Goal: Obtain resource: Obtain resource

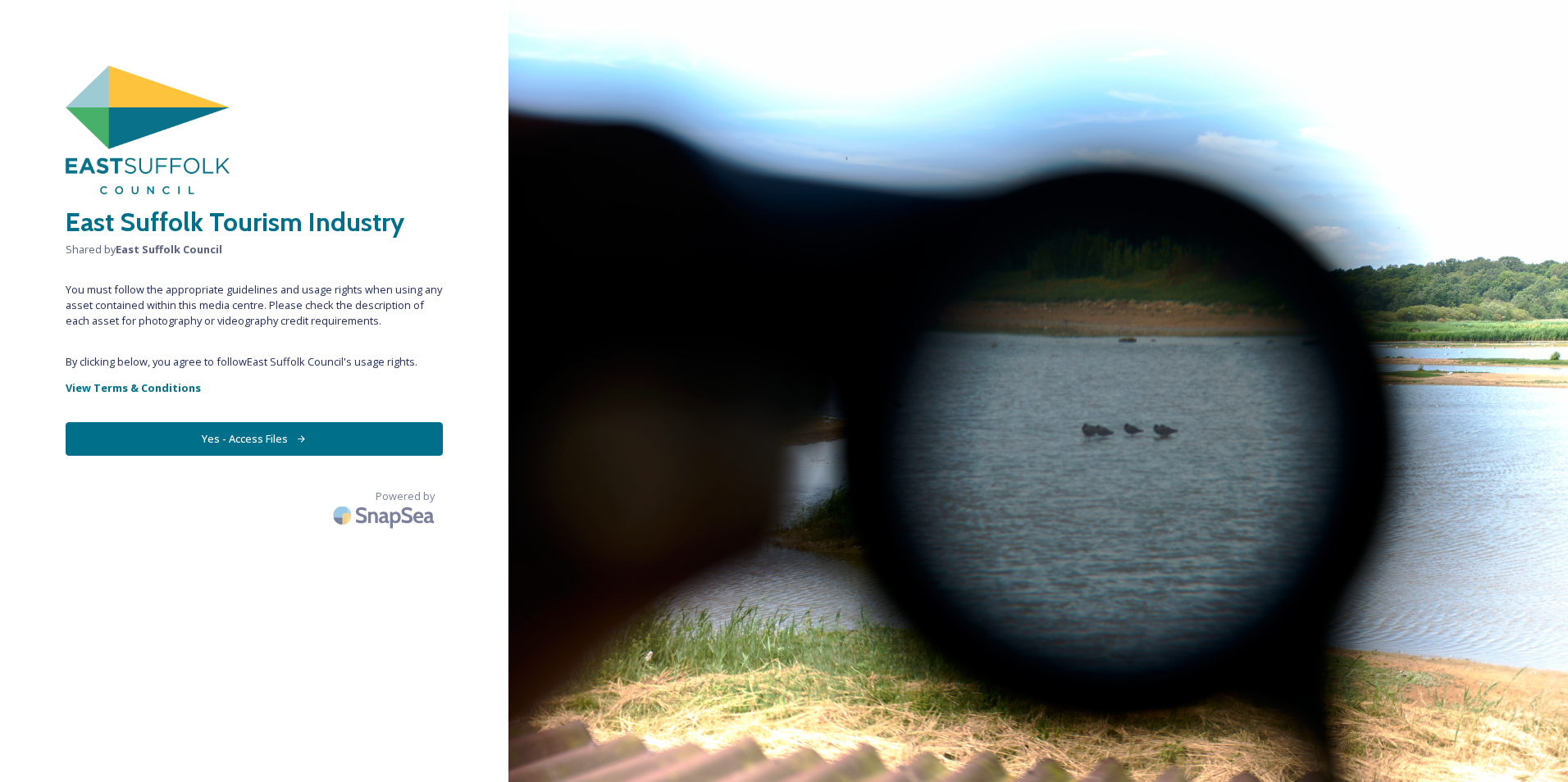
click at [242, 422] on button "Yes - Access Files" at bounding box center [254, 439] width 378 height 34
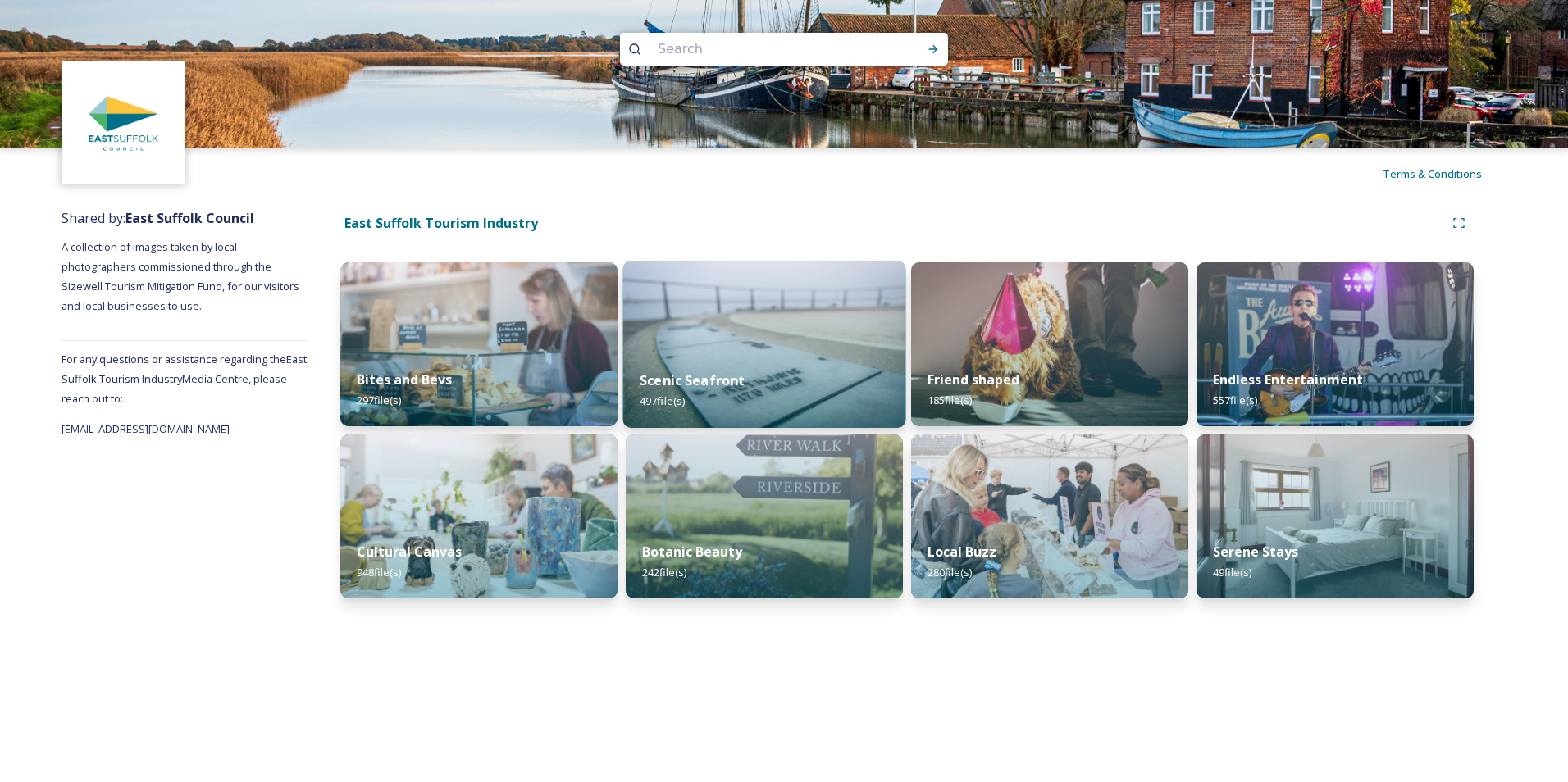
click at [803, 328] on img at bounding box center [764, 344] width 283 height 167
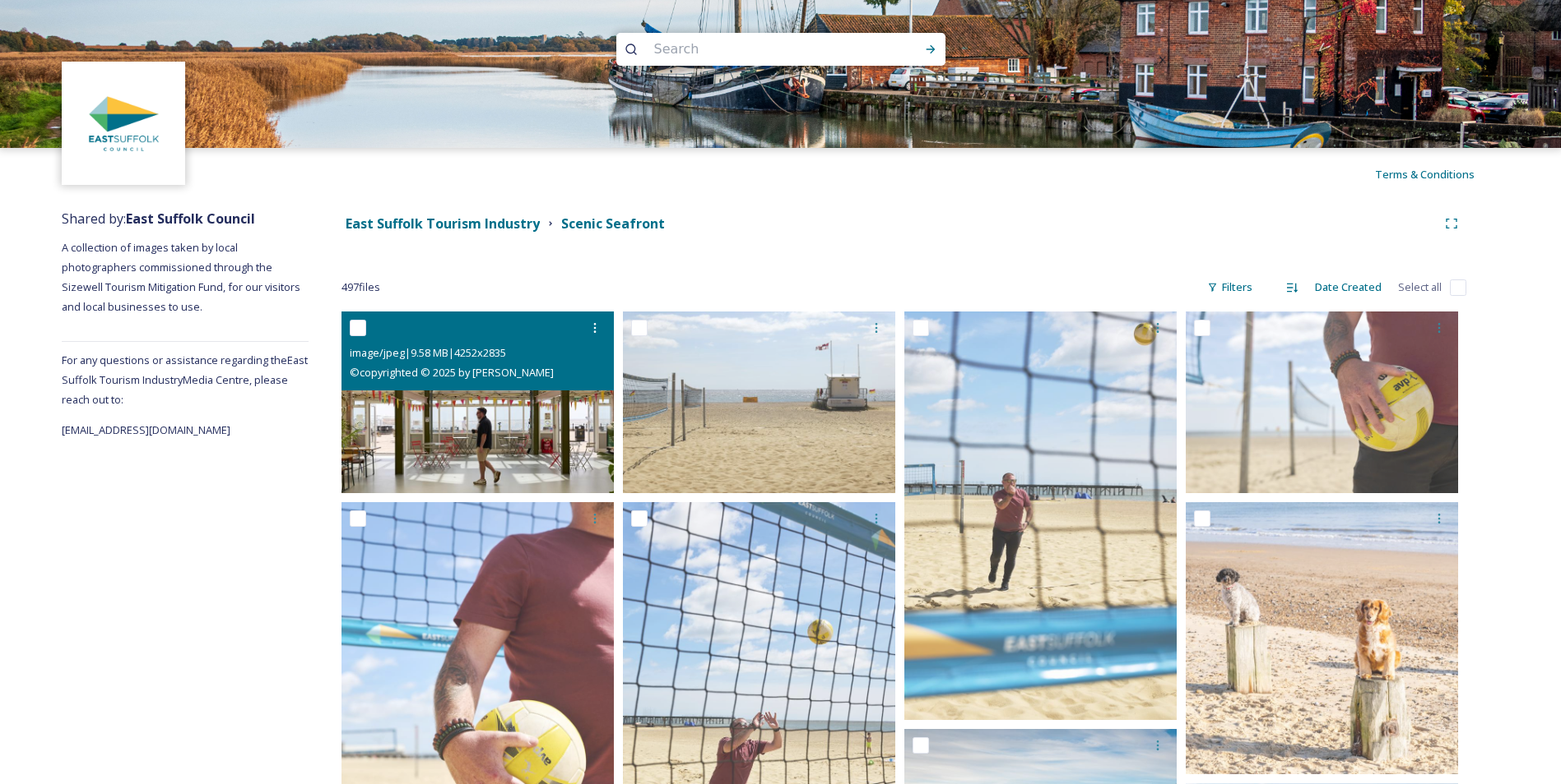
click at [420, 397] on img at bounding box center [477, 401] width 273 height 181
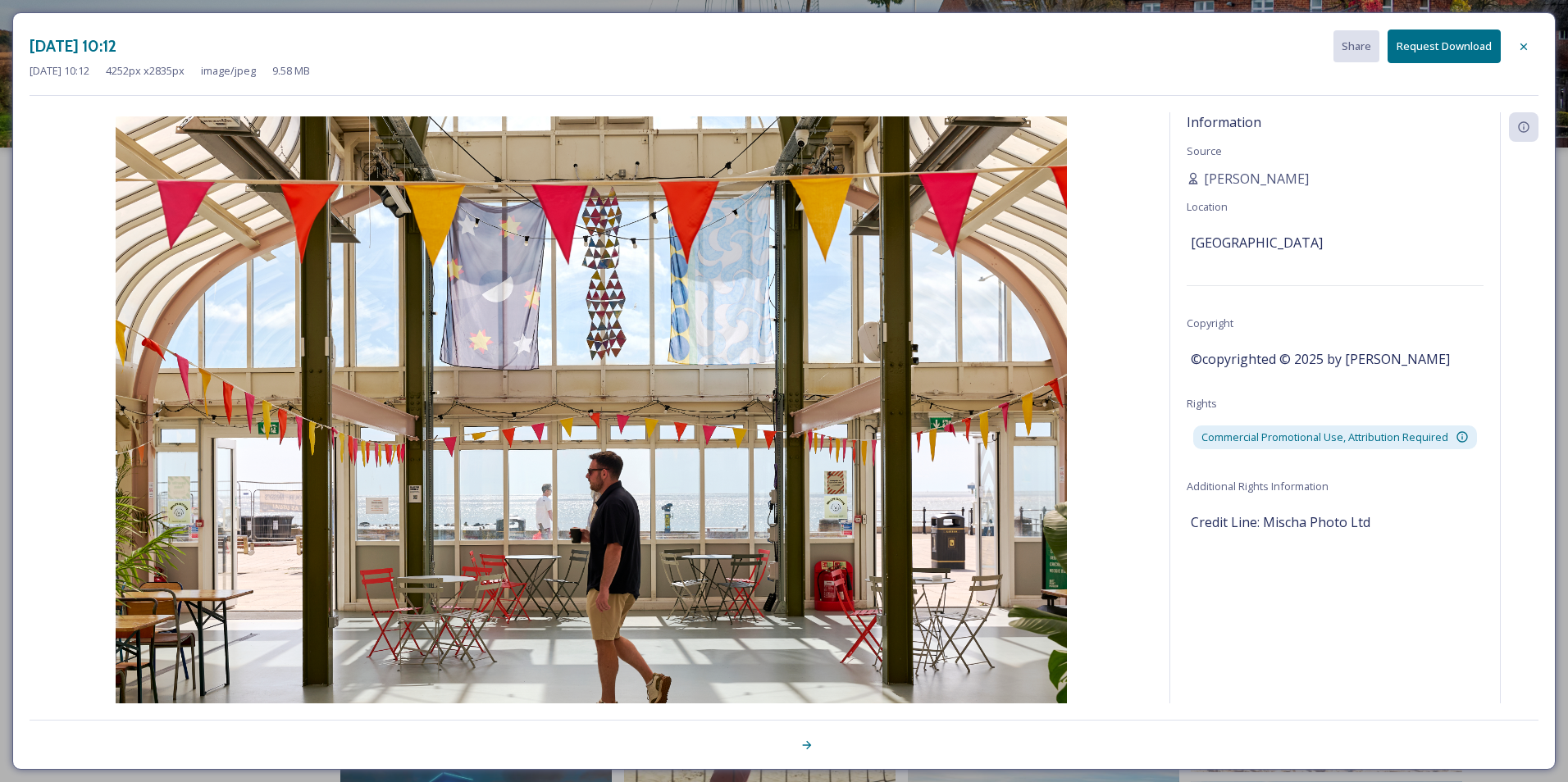
click at [1439, 41] on button "Request Download" at bounding box center [1444, 46] width 113 height 34
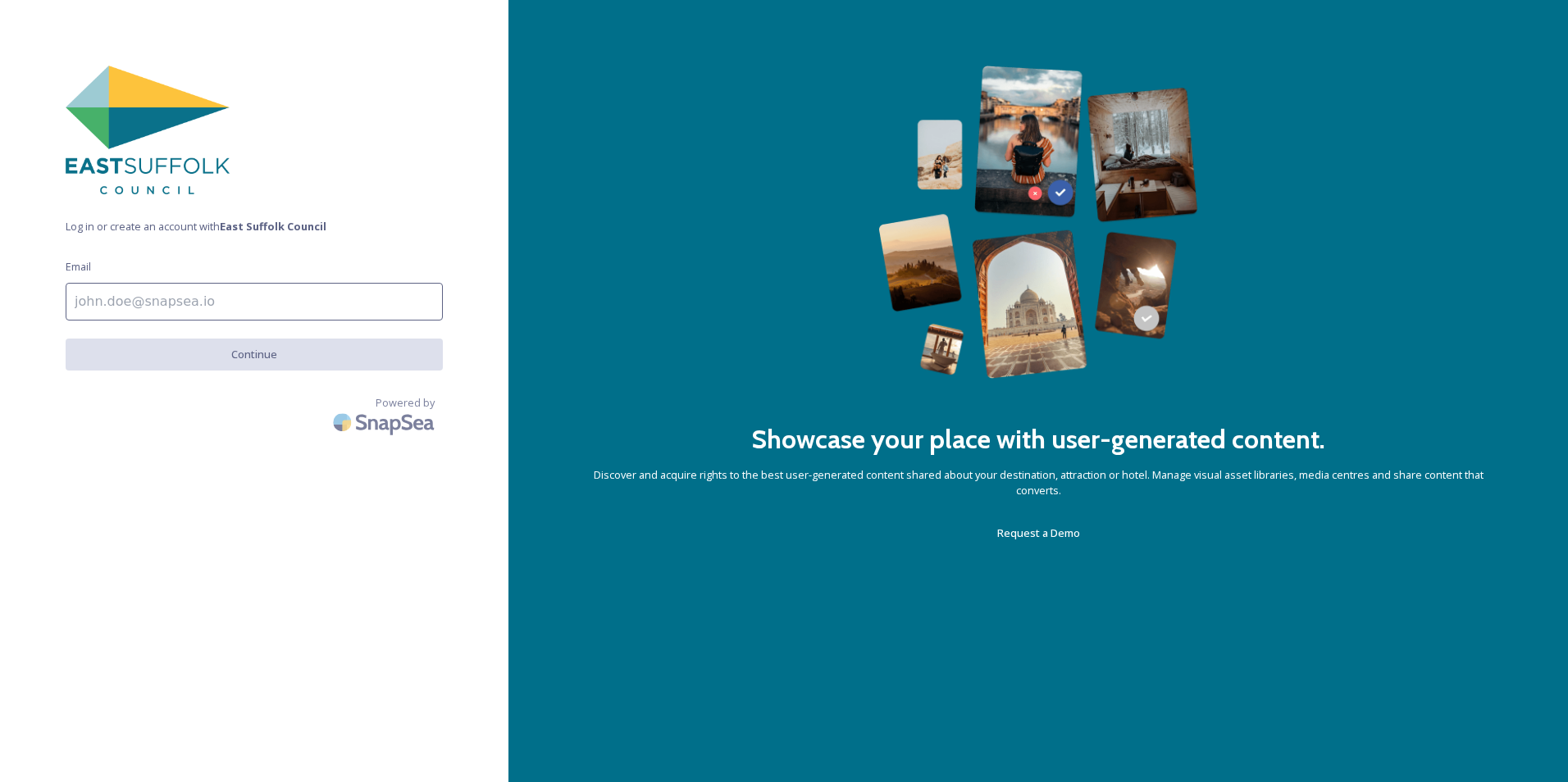
click at [99, 301] on input at bounding box center [254, 302] width 378 height 38
type input "[PERSON_NAME][EMAIL_ADDRESS][DOMAIN_NAME]"
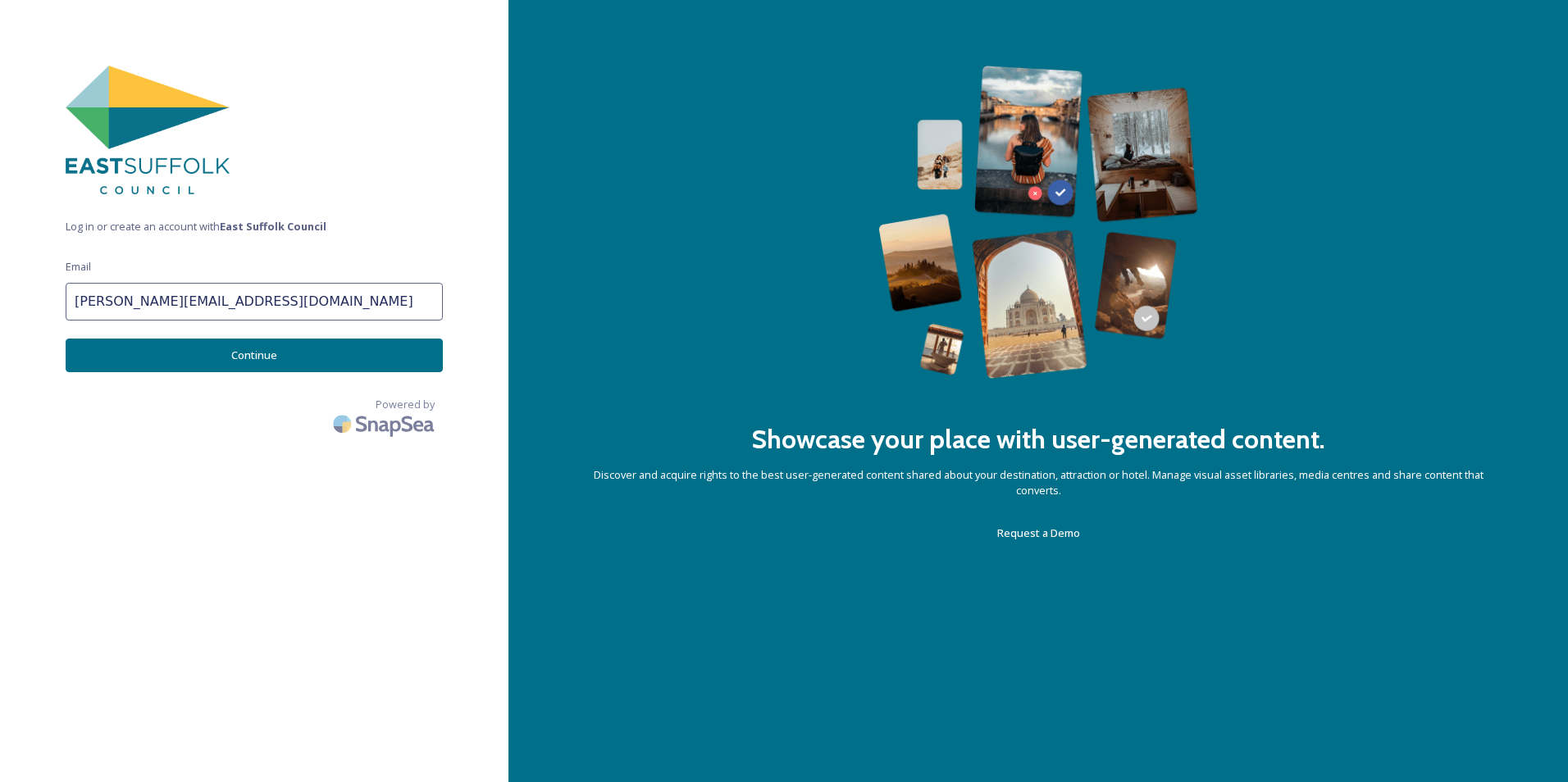
click at [223, 359] on button "Continue" at bounding box center [254, 356] width 378 height 34
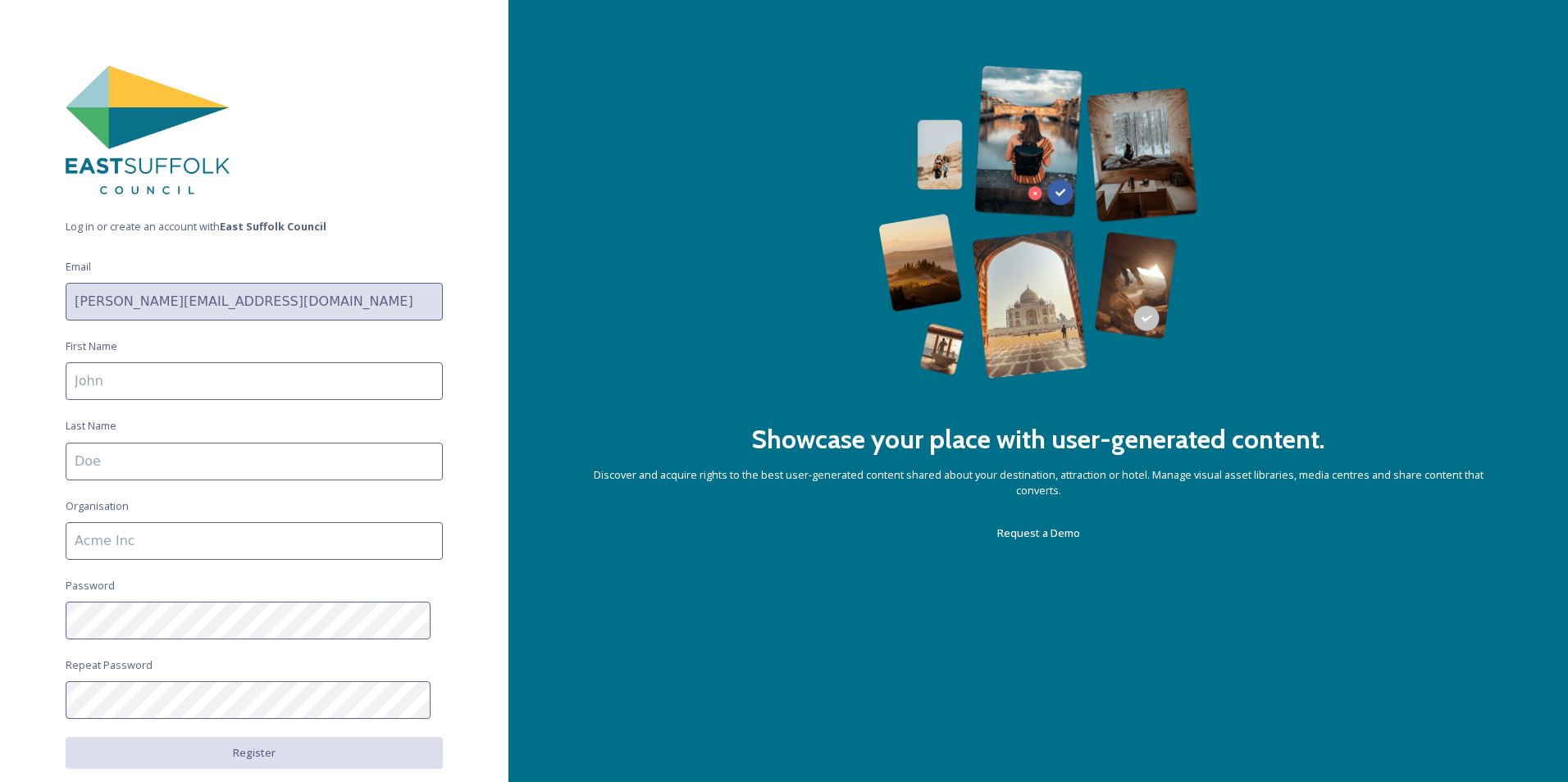
click at [99, 377] on input at bounding box center [254, 382] width 378 height 38
type input "[PERSON_NAME]"
click at [82, 460] on input at bounding box center [254, 462] width 378 height 38
type input "[PERSON_NAME]"
click at [77, 543] on input at bounding box center [254, 541] width 378 height 38
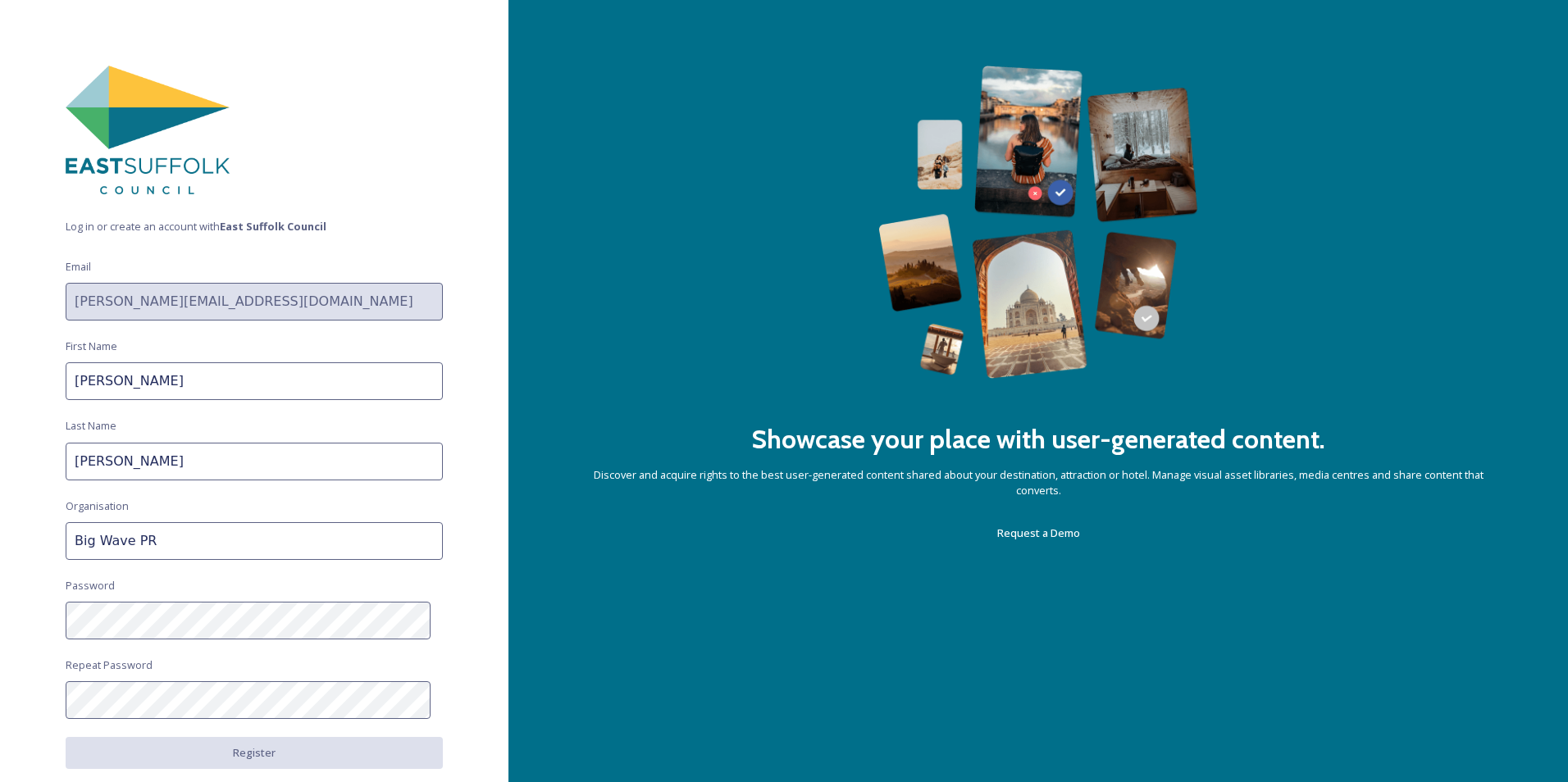
type input "Big Wave PR"
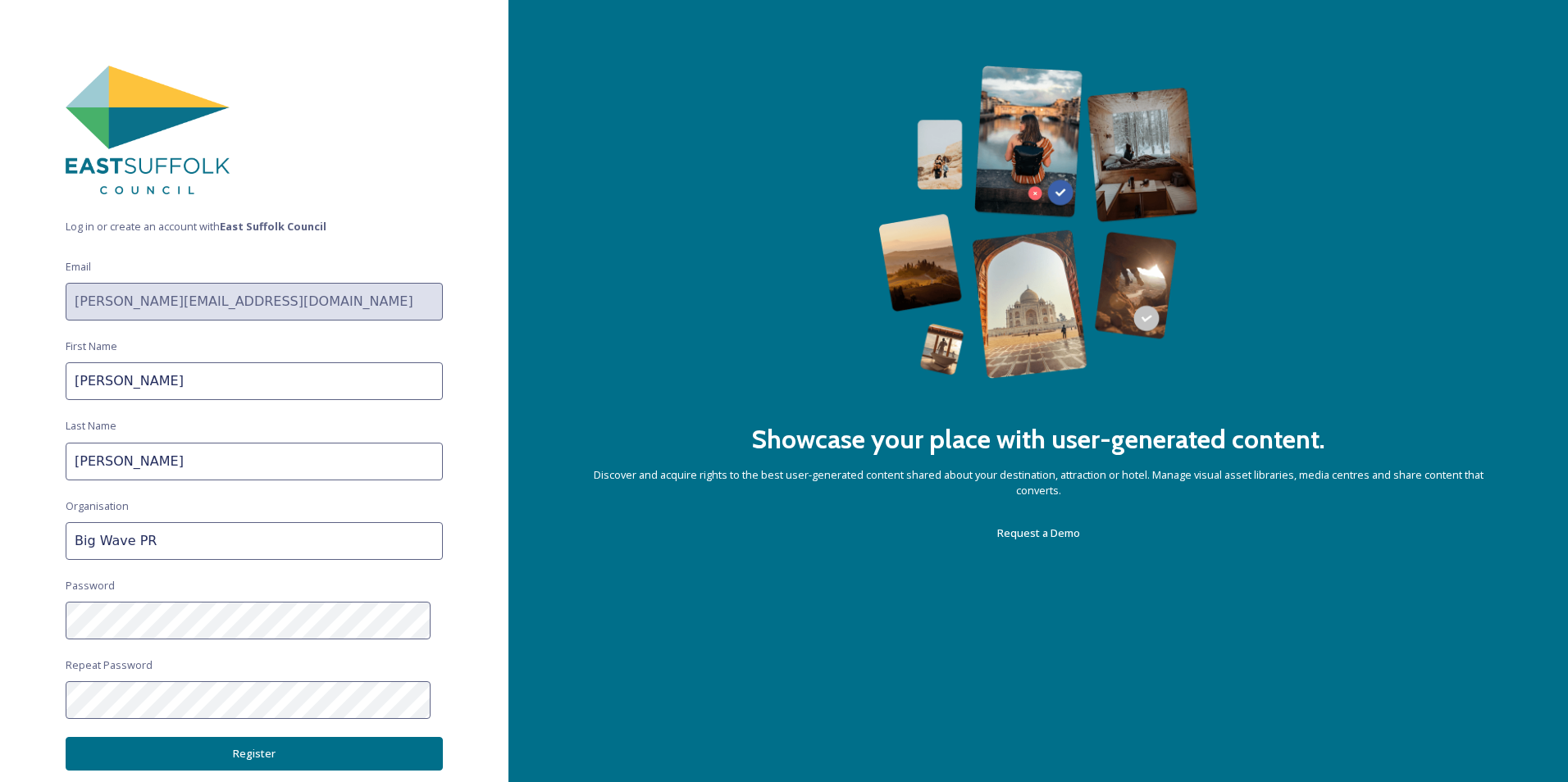
click at [236, 752] on button "Register" at bounding box center [254, 754] width 378 height 34
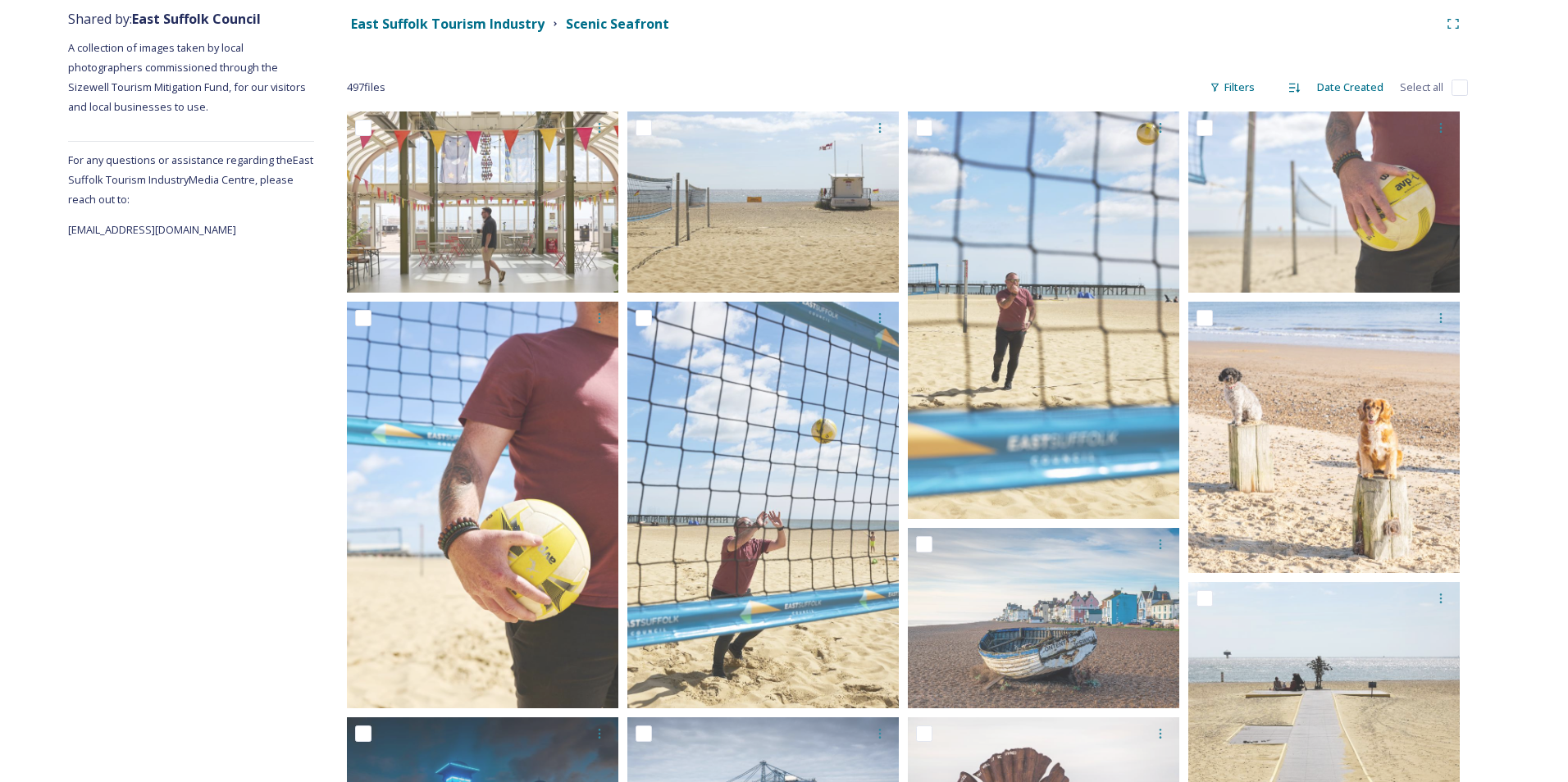
scroll to position [200, 0]
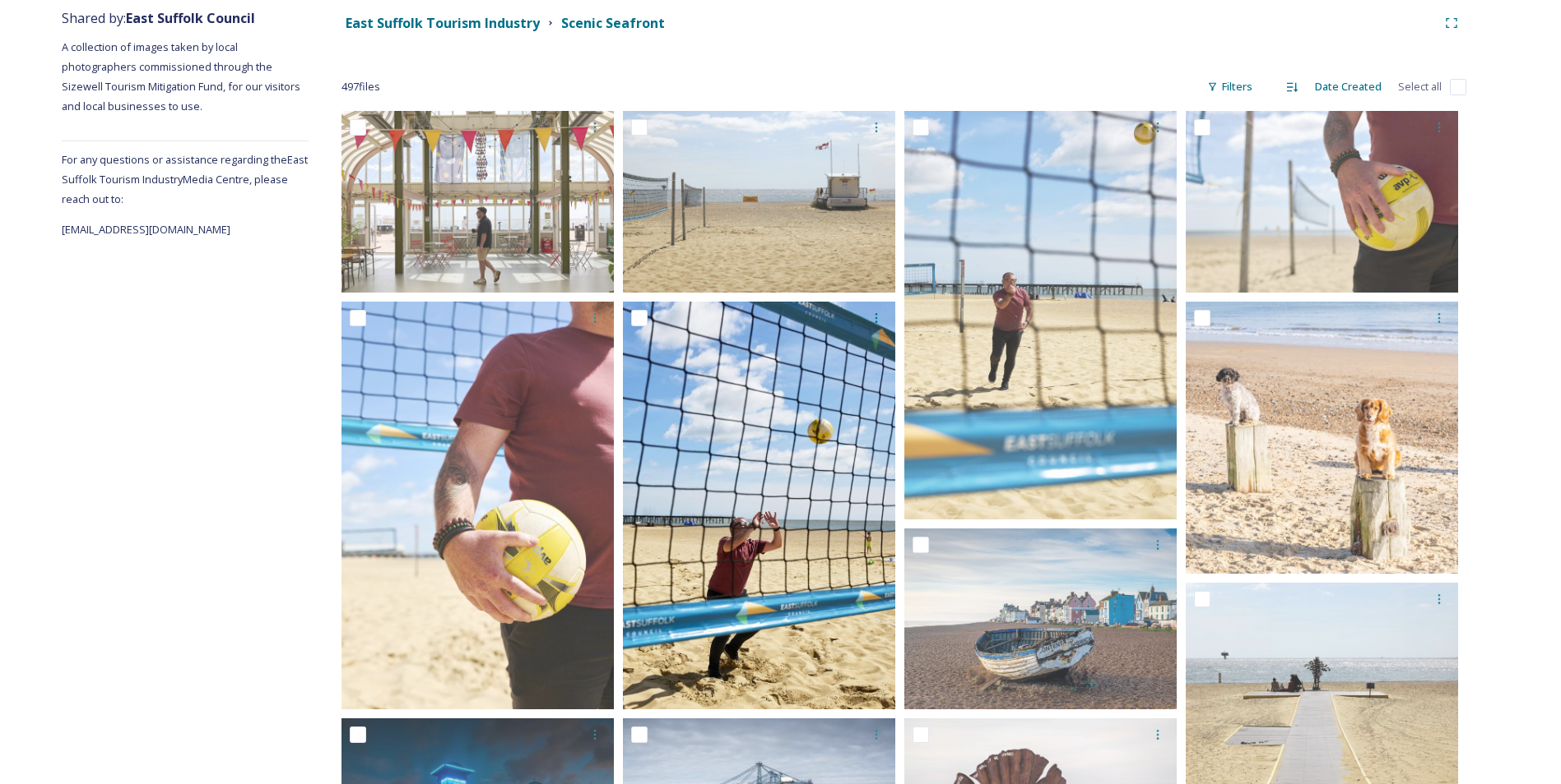
click at [766, 494] on img at bounding box center [759, 505] width 273 height 408
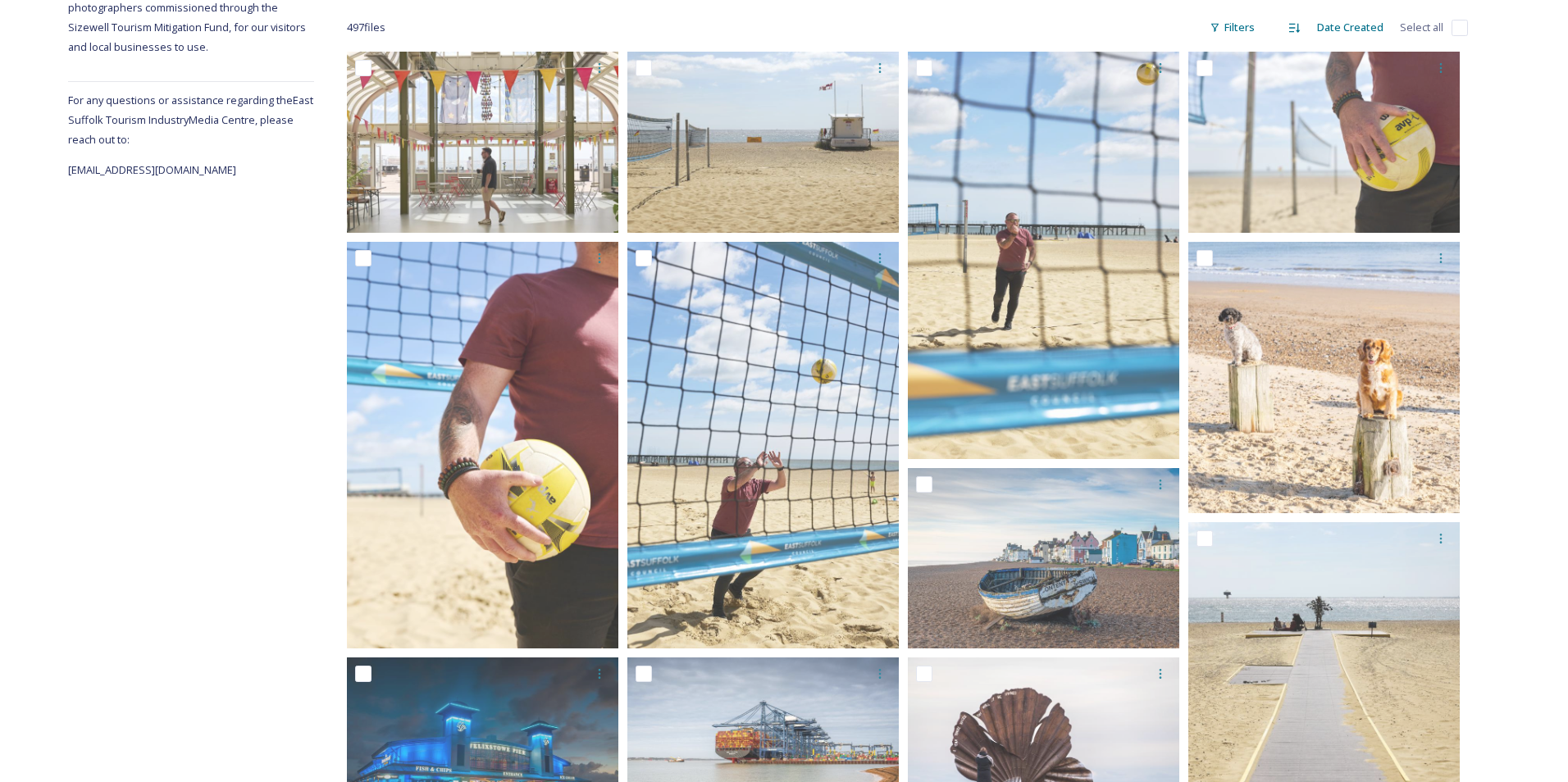
scroll to position [263, 0]
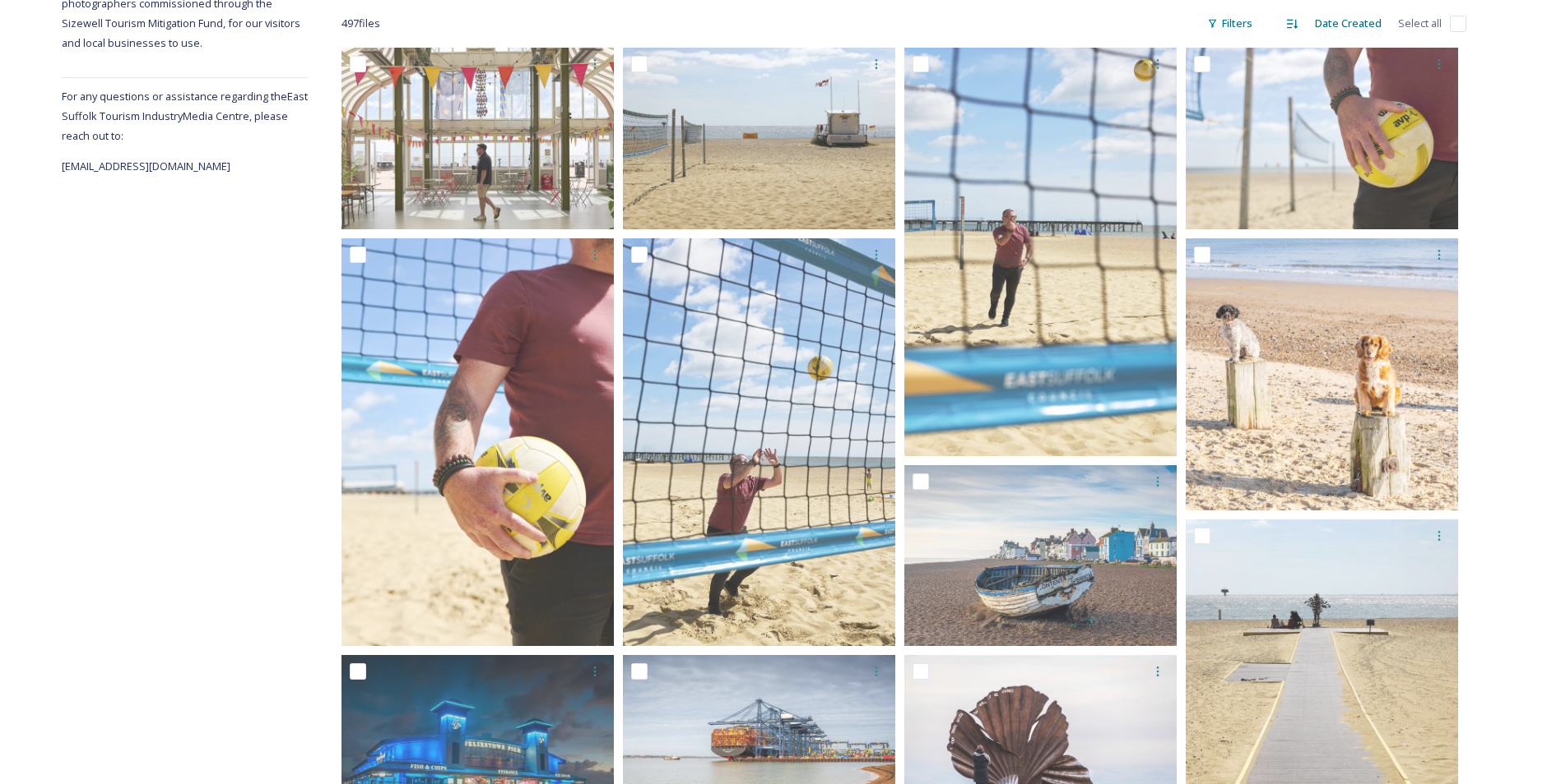
click at [1346, 412] on img at bounding box center [1321, 375] width 273 height 273
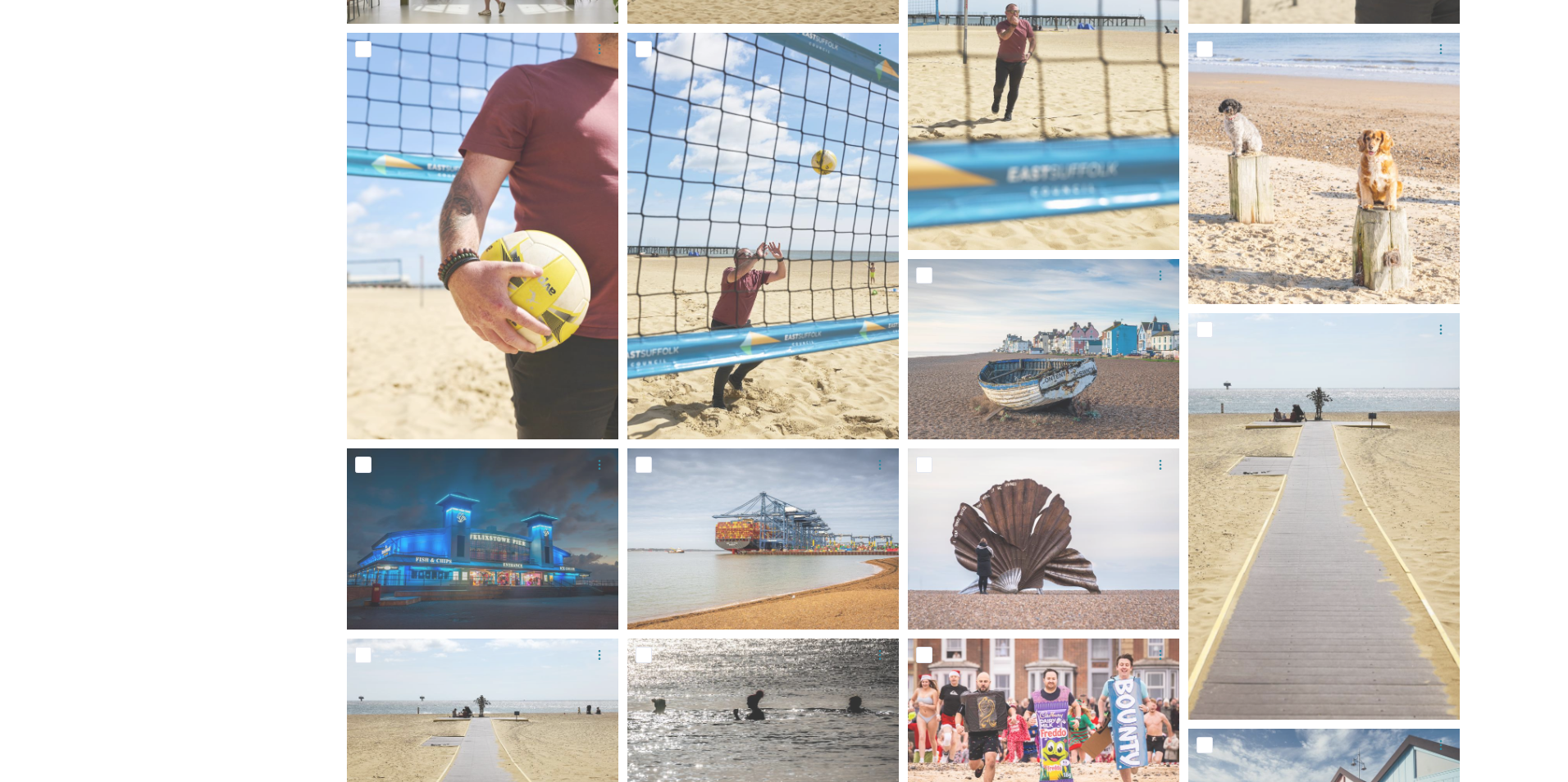
scroll to position [488, 0]
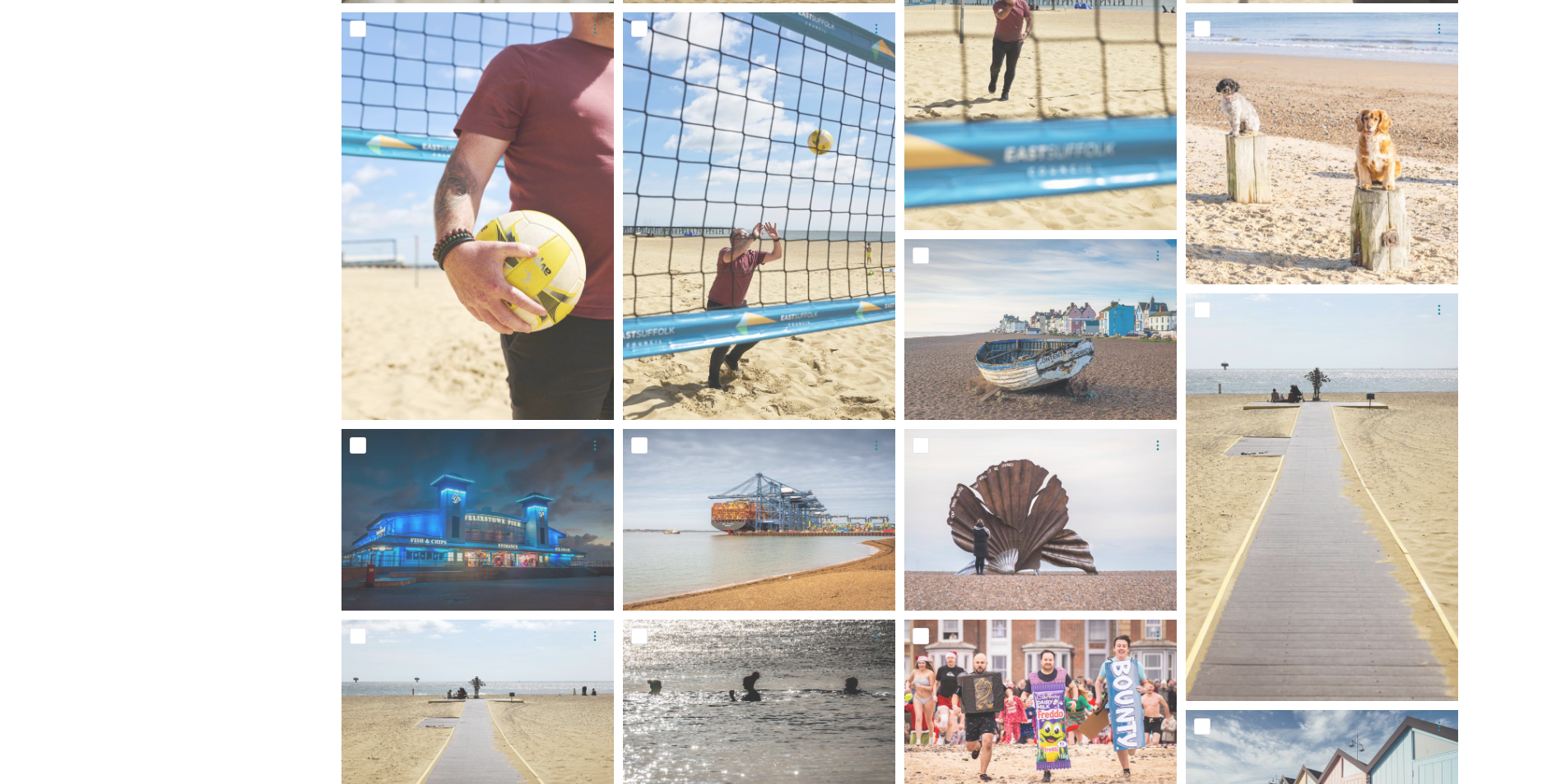
click at [1052, 354] on img at bounding box center [1040, 329] width 273 height 181
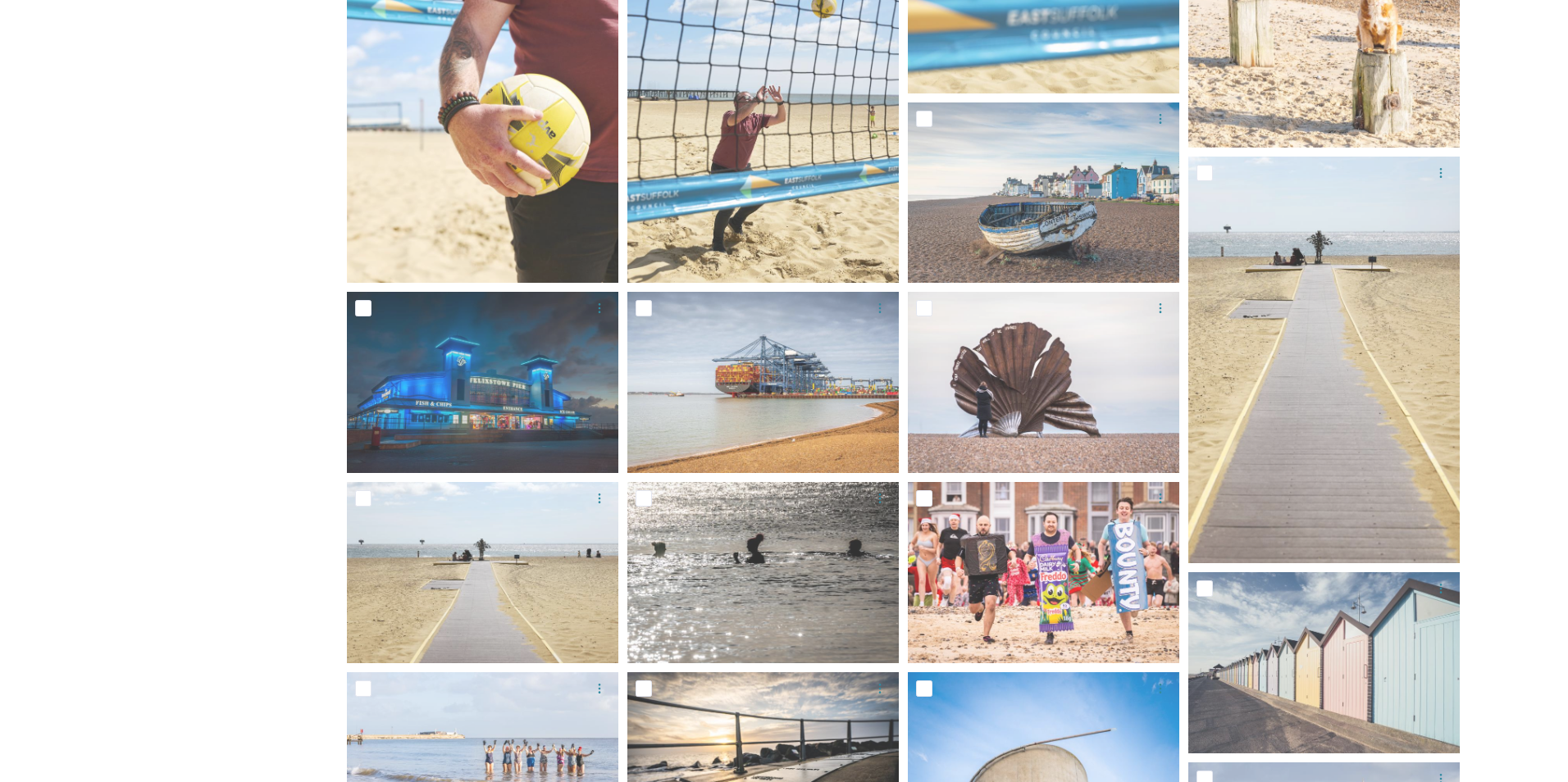
scroll to position [653, 0]
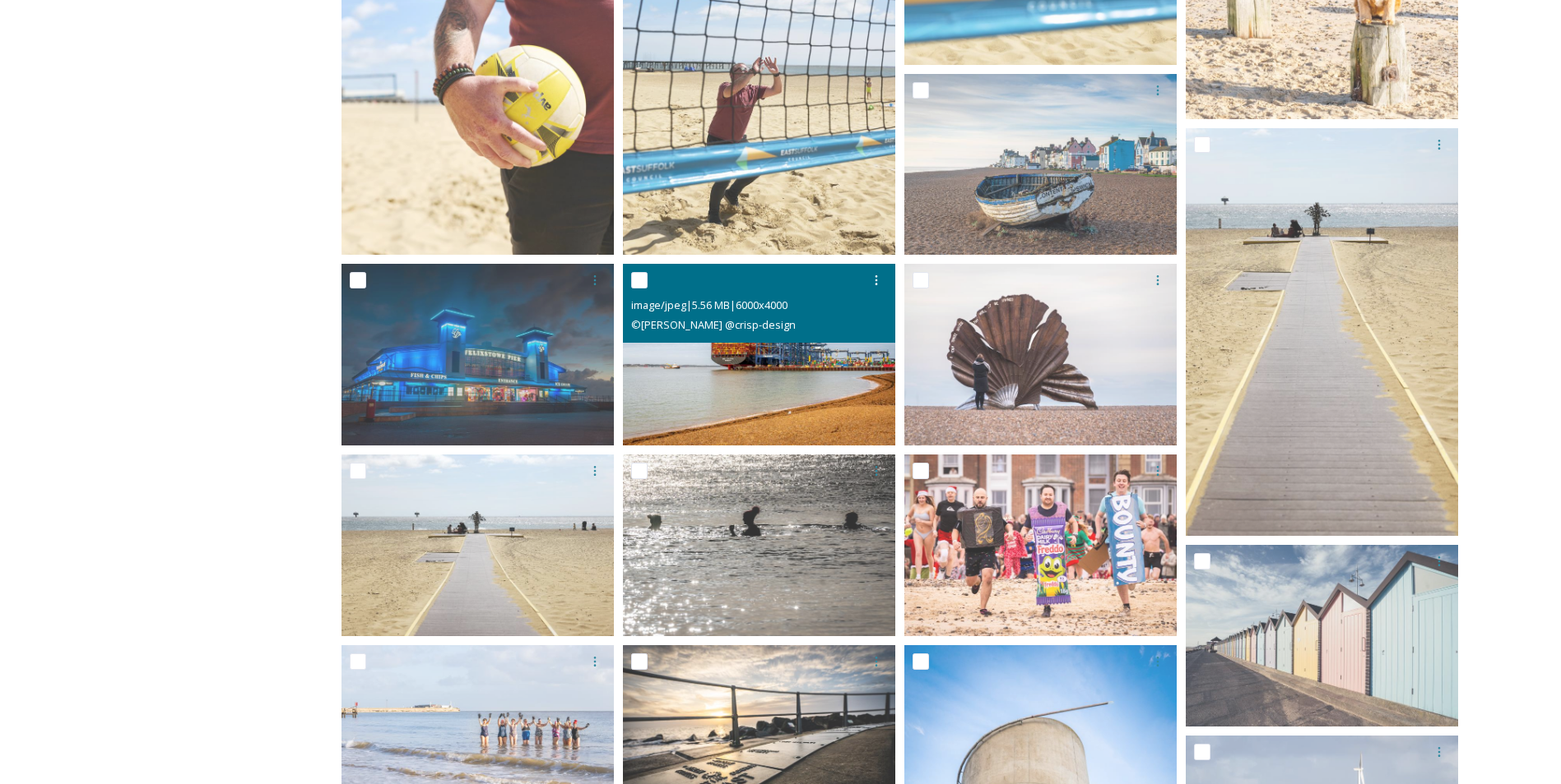
click at [722, 330] on span "© [PERSON_NAME] @crisp-design" at bounding box center [713, 324] width 165 height 15
click at [740, 382] on img at bounding box center [759, 354] width 273 height 181
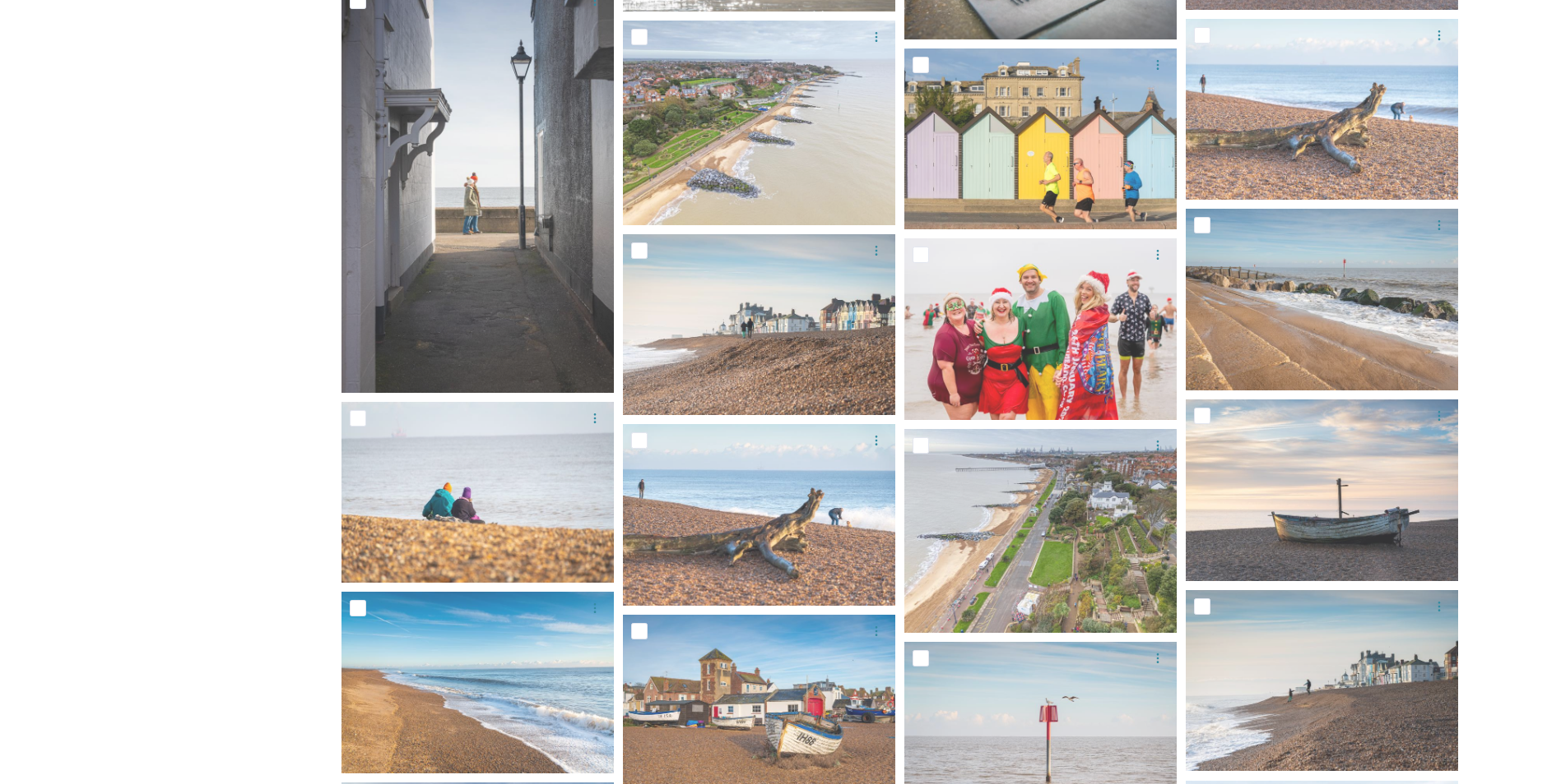
scroll to position [8279, 0]
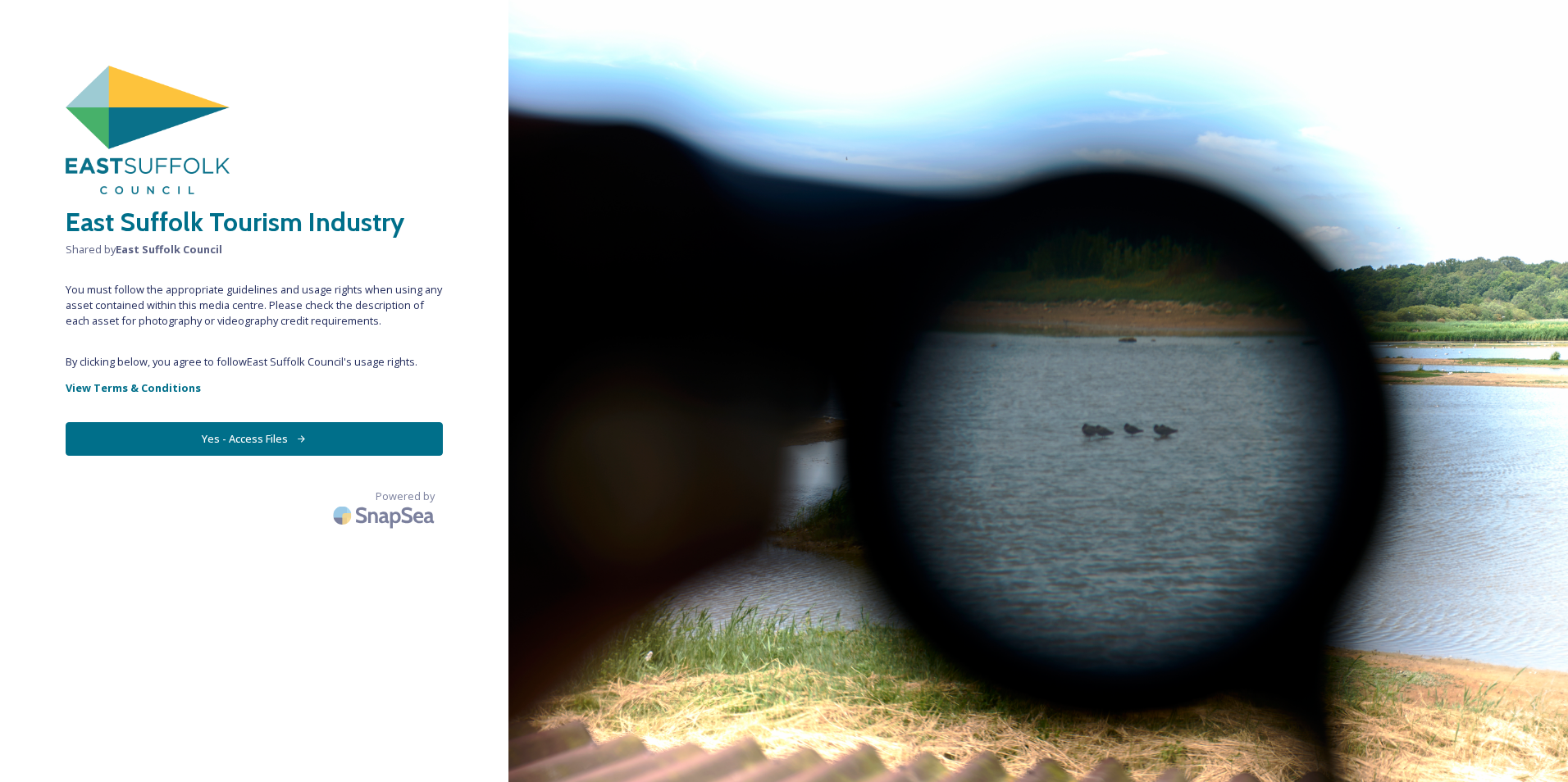
click at [235, 433] on button "Yes - Access Files" at bounding box center [254, 439] width 378 height 34
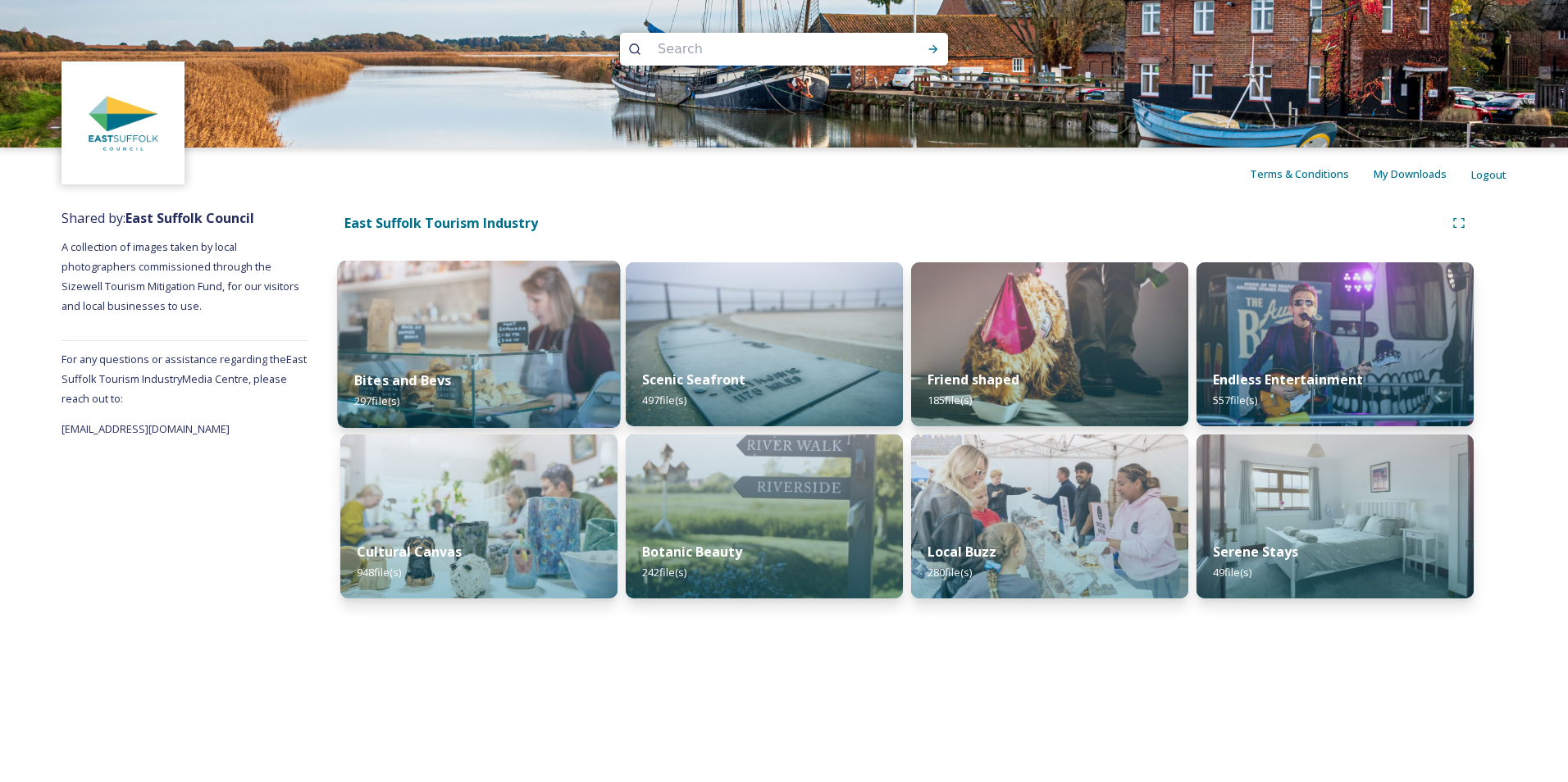
click at [473, 354] on img at bounding box center [479, 344] width 283 height 167
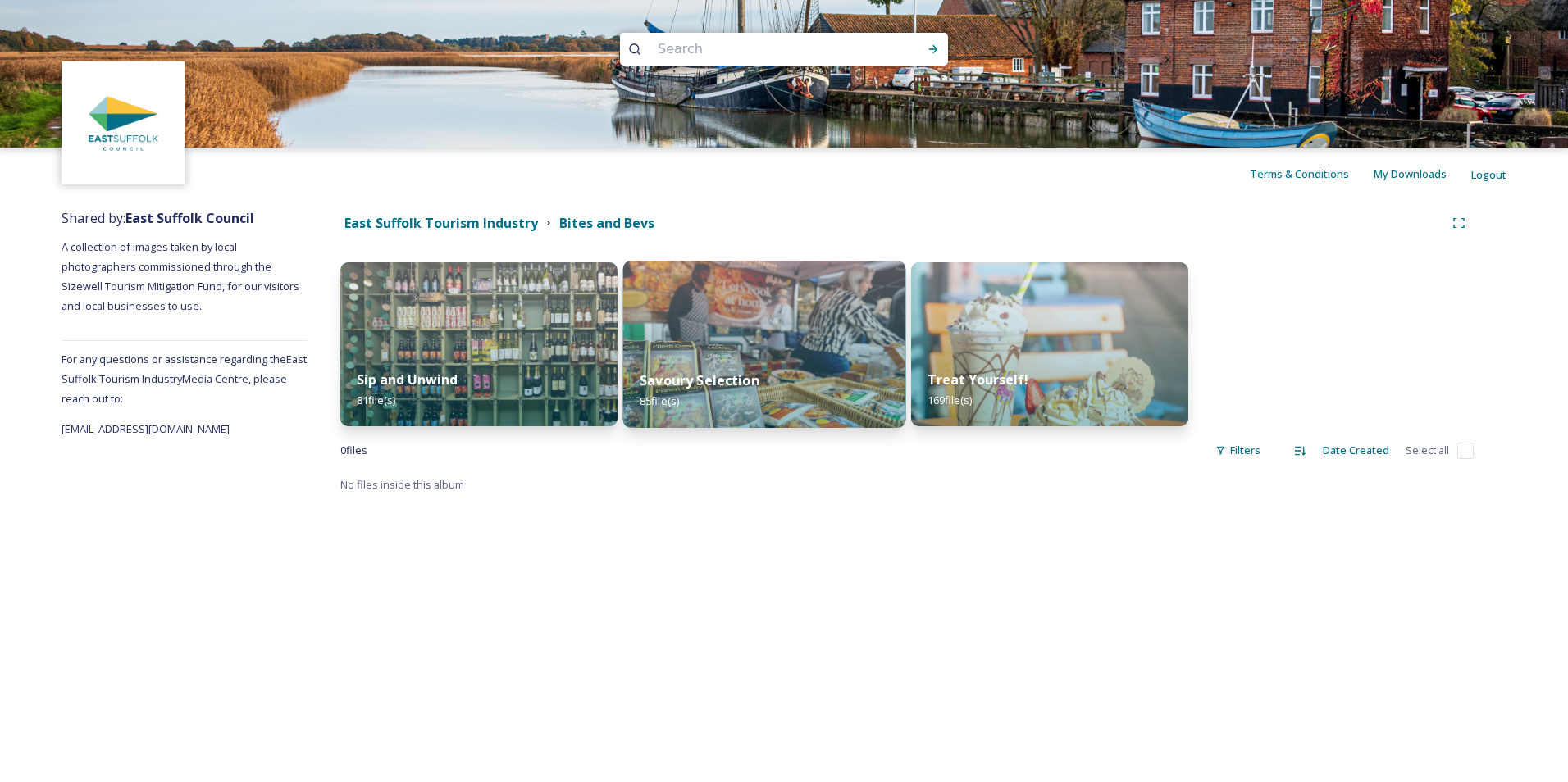
click at [800, 348] on img at bounding box center [764, 344] width 283 height 167
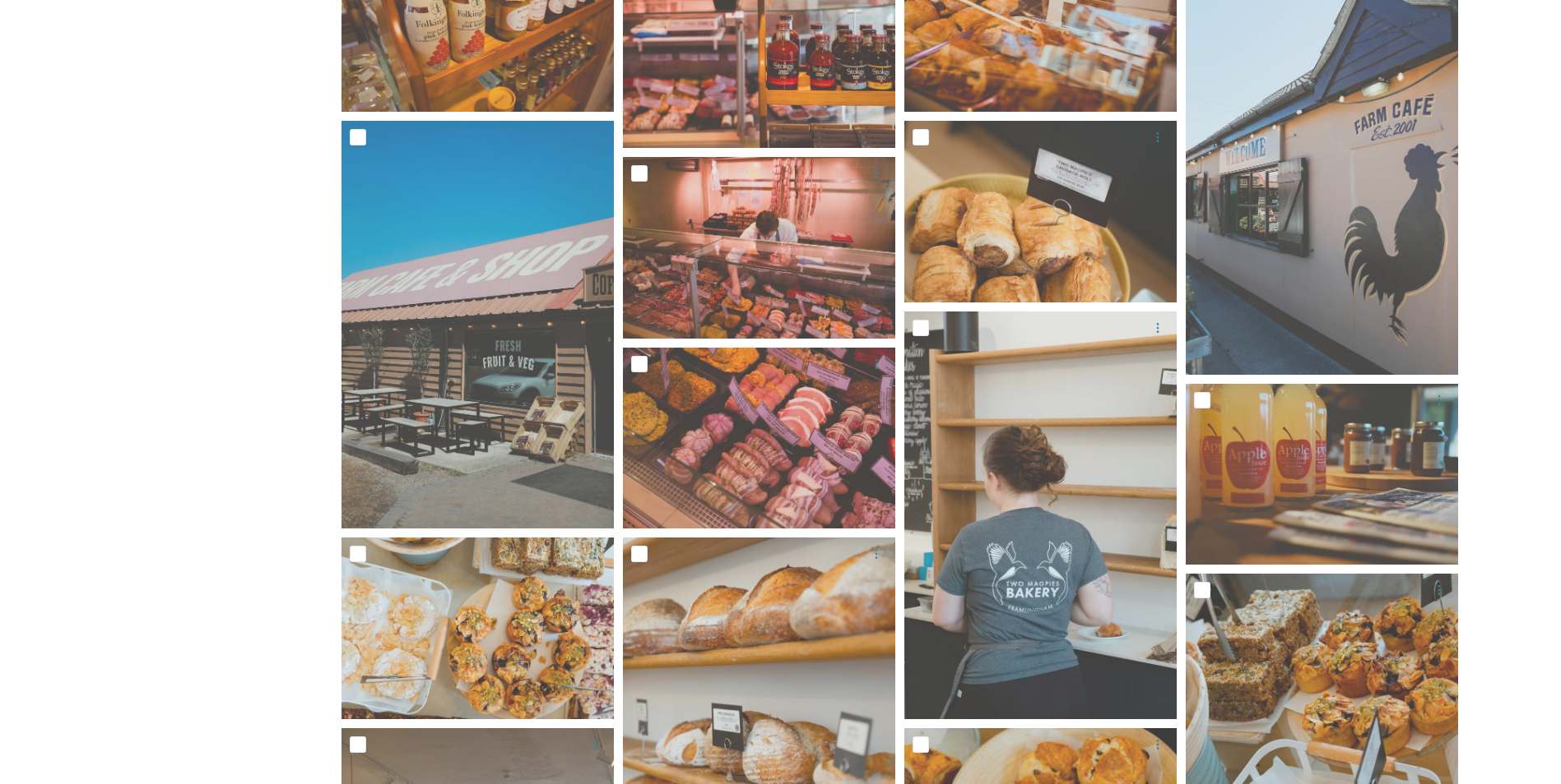
scroll to position [1529, 0]
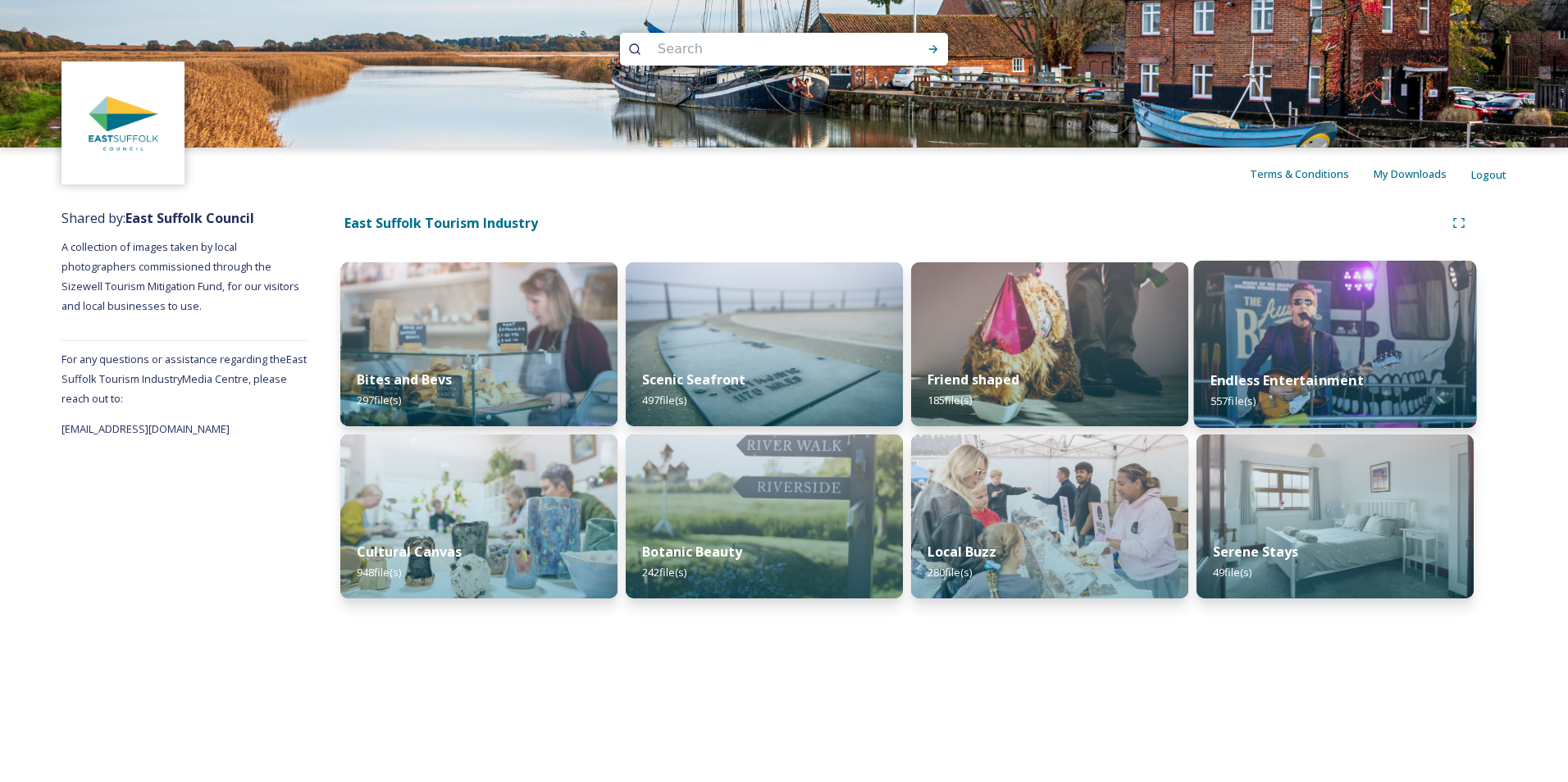
click at [1320, 330] on img at bounding box center [1336, 344] width 283 height 167
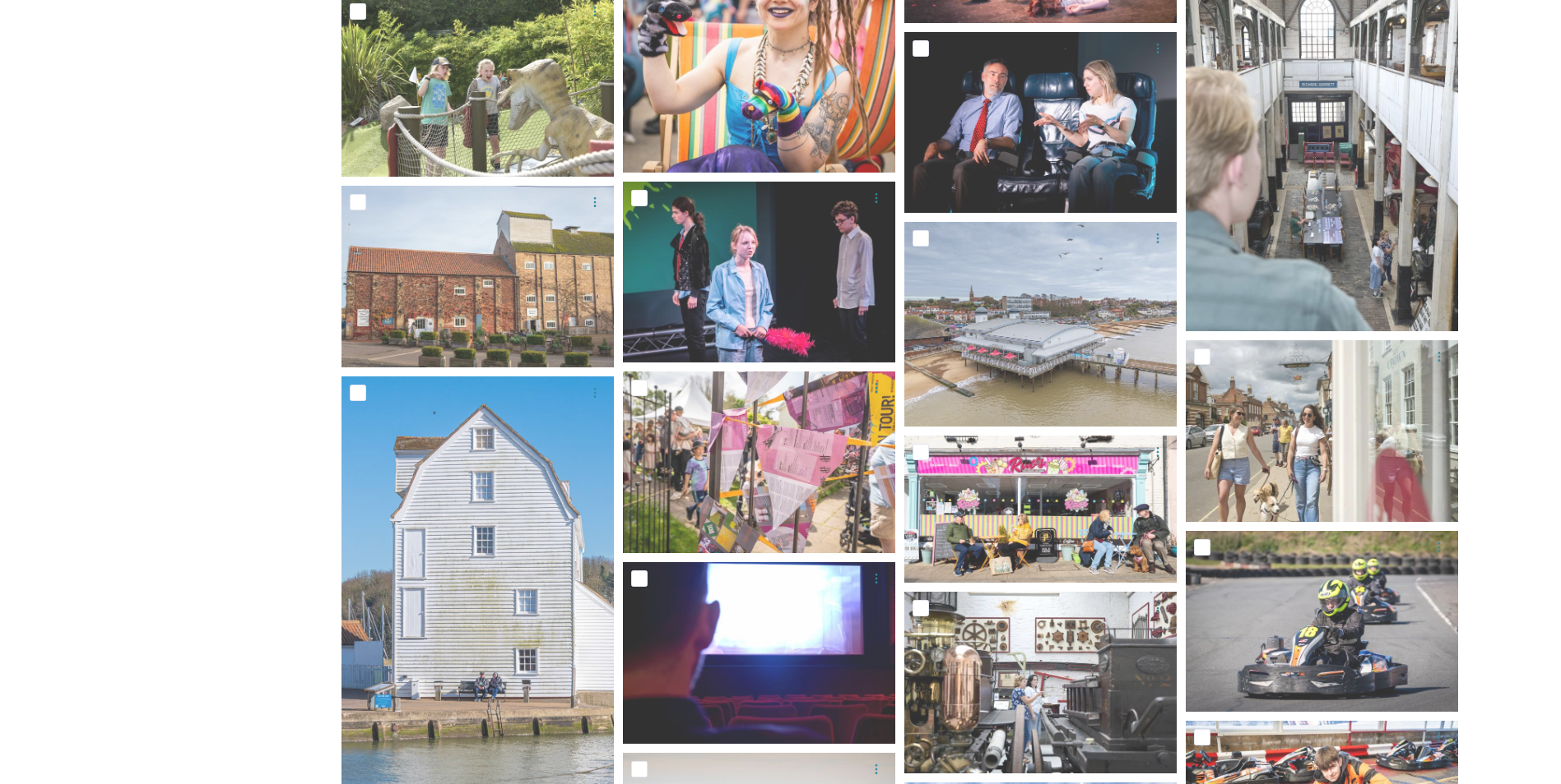
scroll to position [13349, 0]
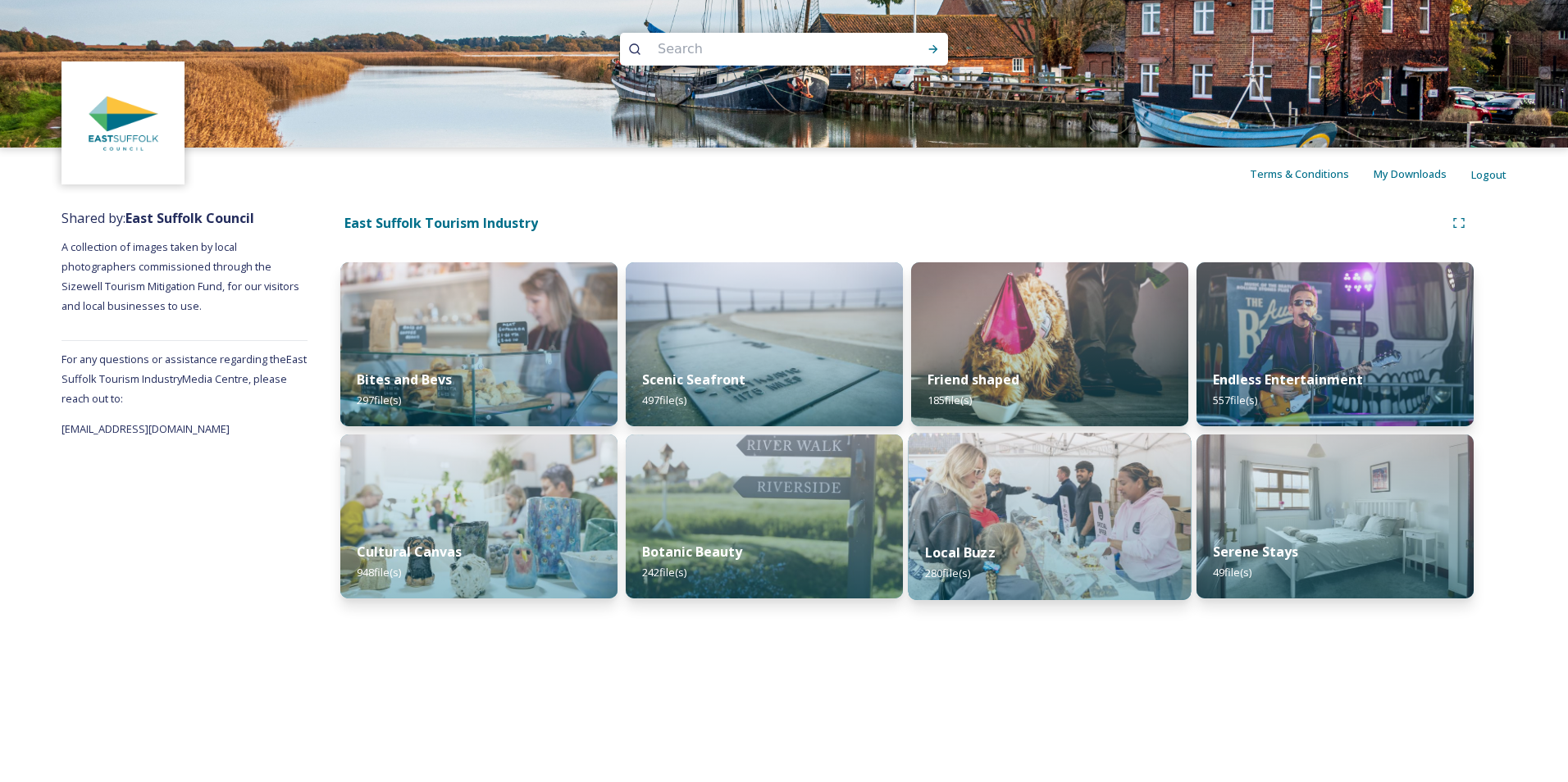
click at [1062, 536] on div "Local Buzz 280 file(s)" at bounding box center [1050, 563] width 283 height 74
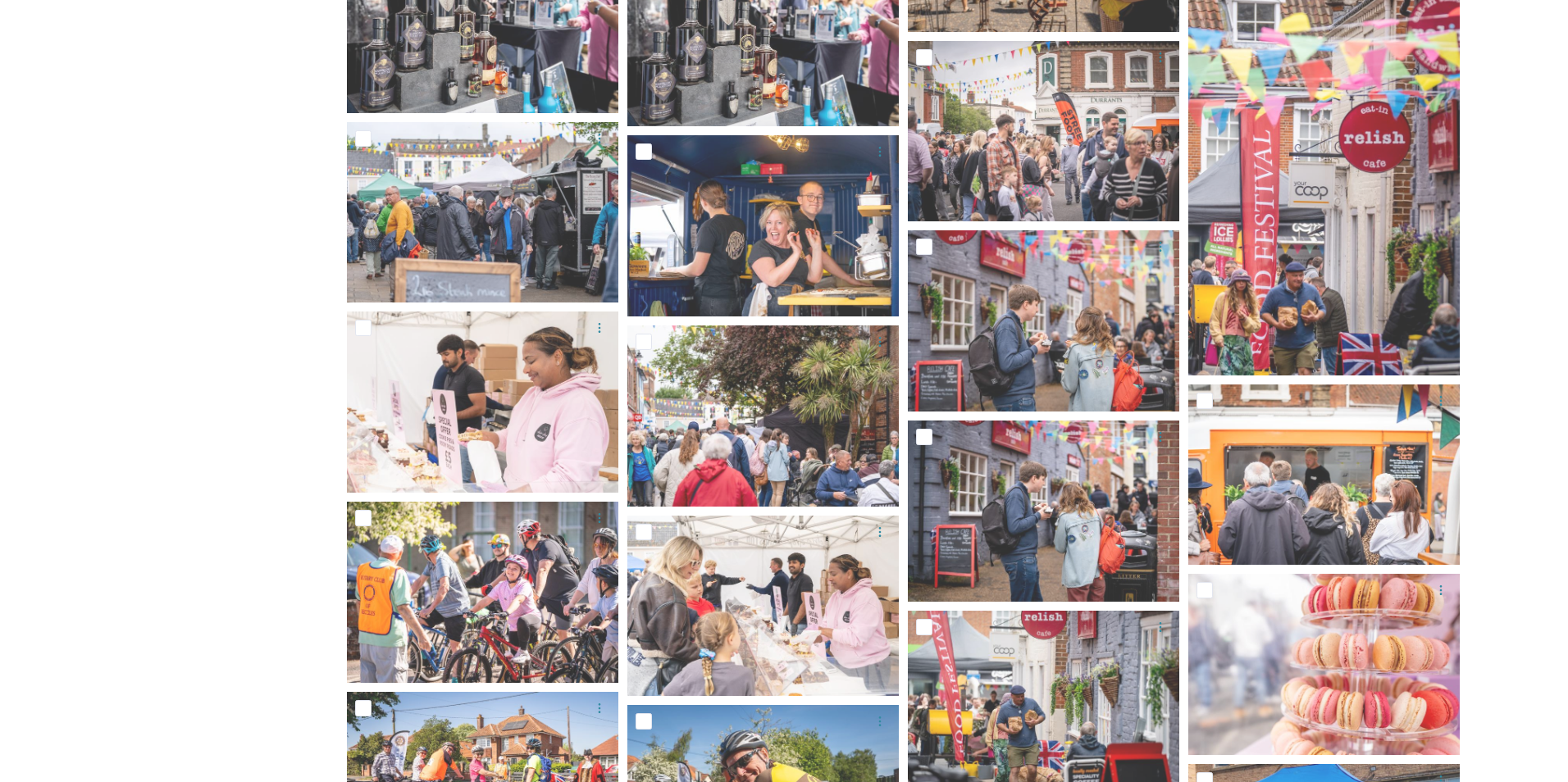
scroll to position [6122, 0]
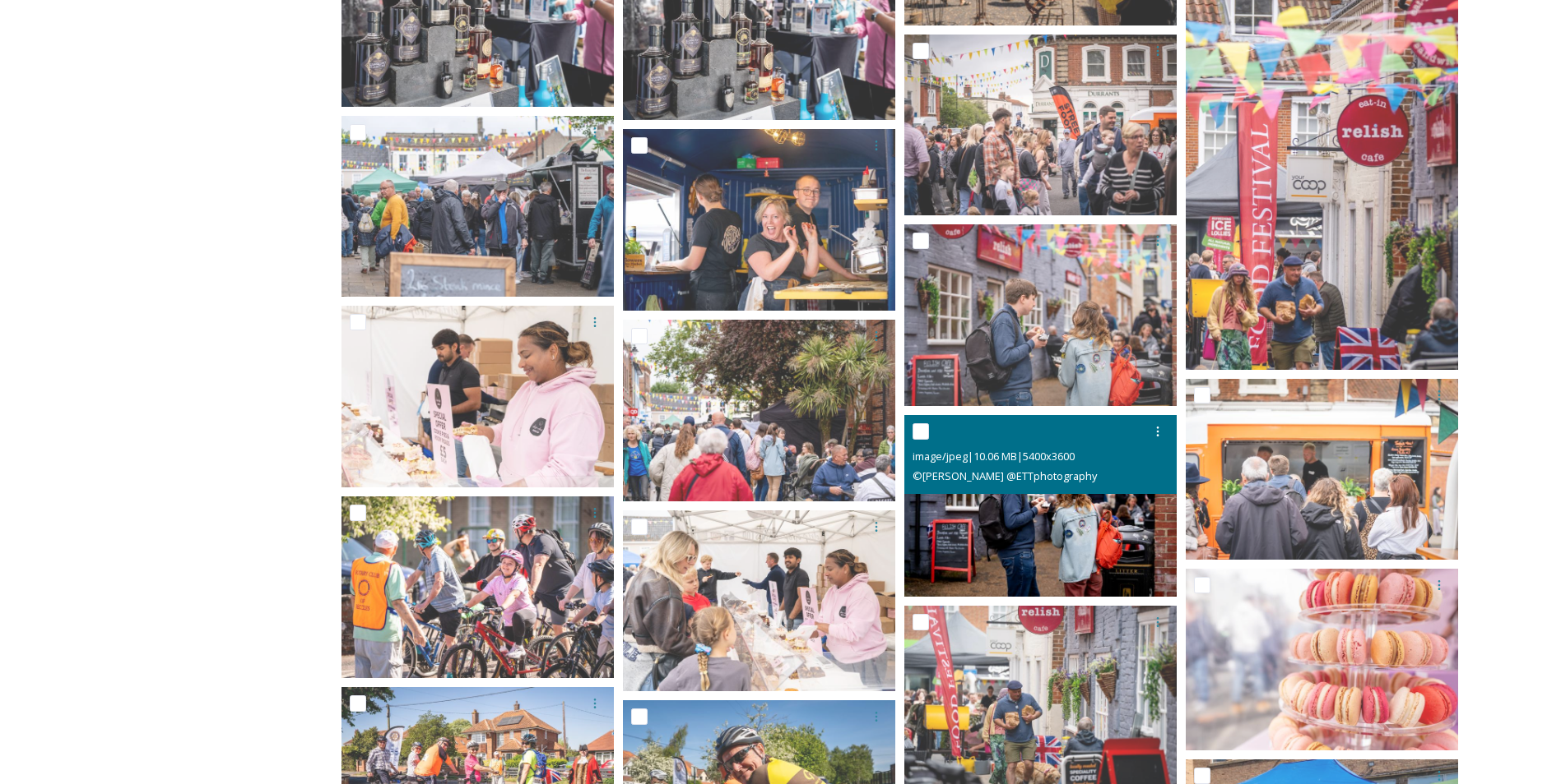
click at [1063, 550] on img at bounding box center [1040, 505] width 273 height 181
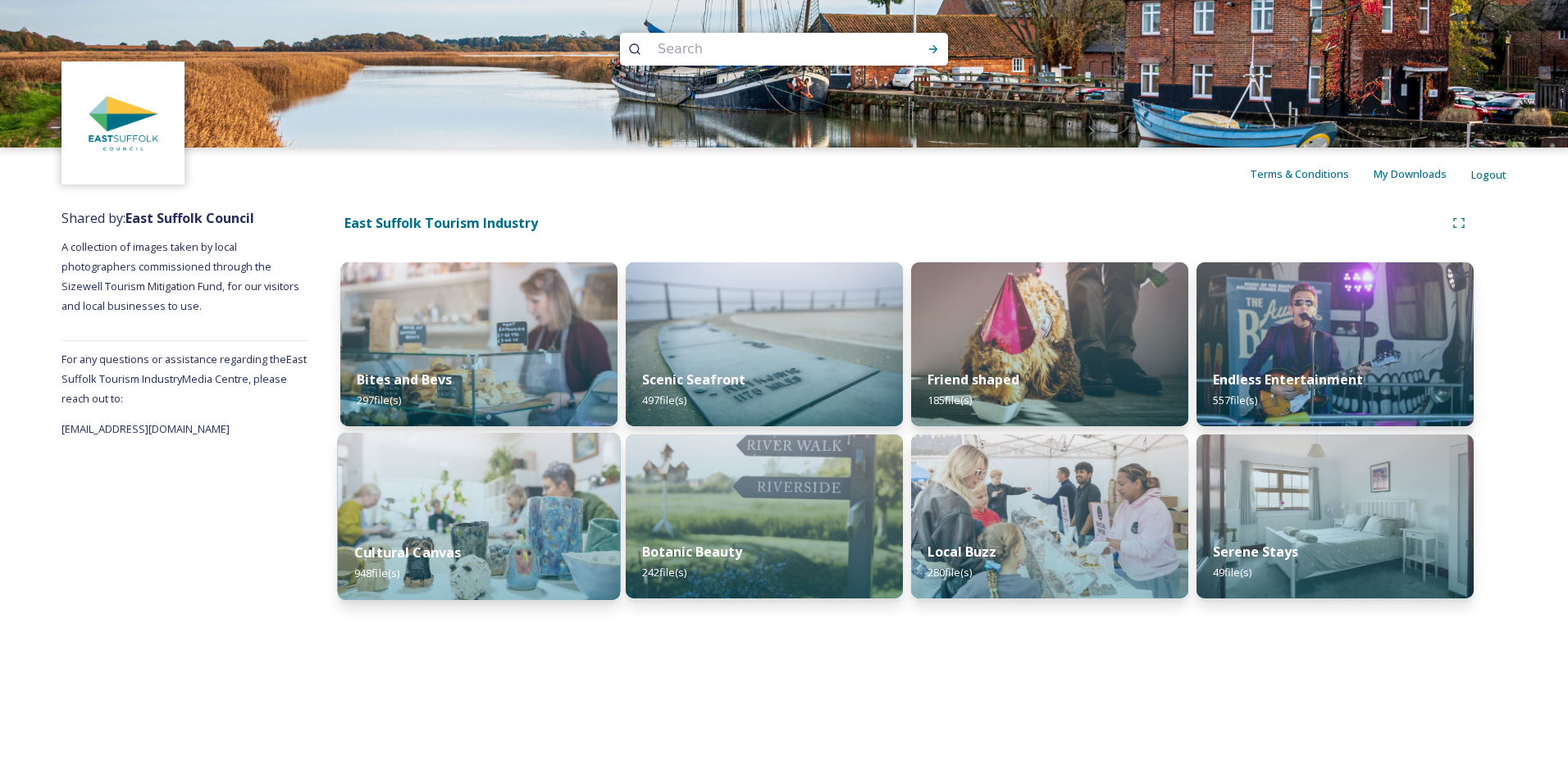
click at [547, 523] on img at bounding box center [479, 516] width 283 height 167
